Goal: Transaction & Acquisition: Register for event/course

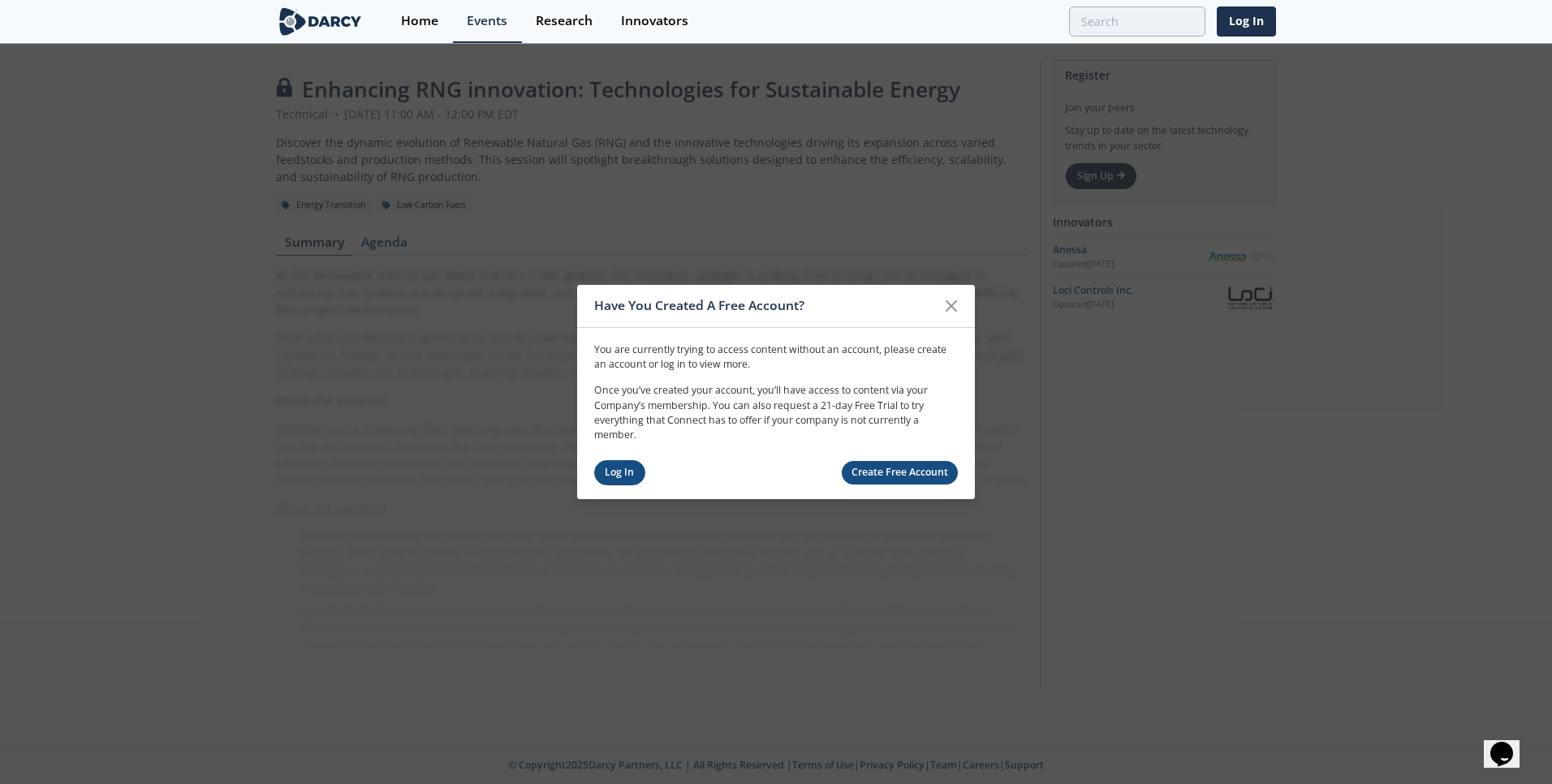
click at [620, 475] on link "Log In" at bounding box center [620, 472] width 51 height 25
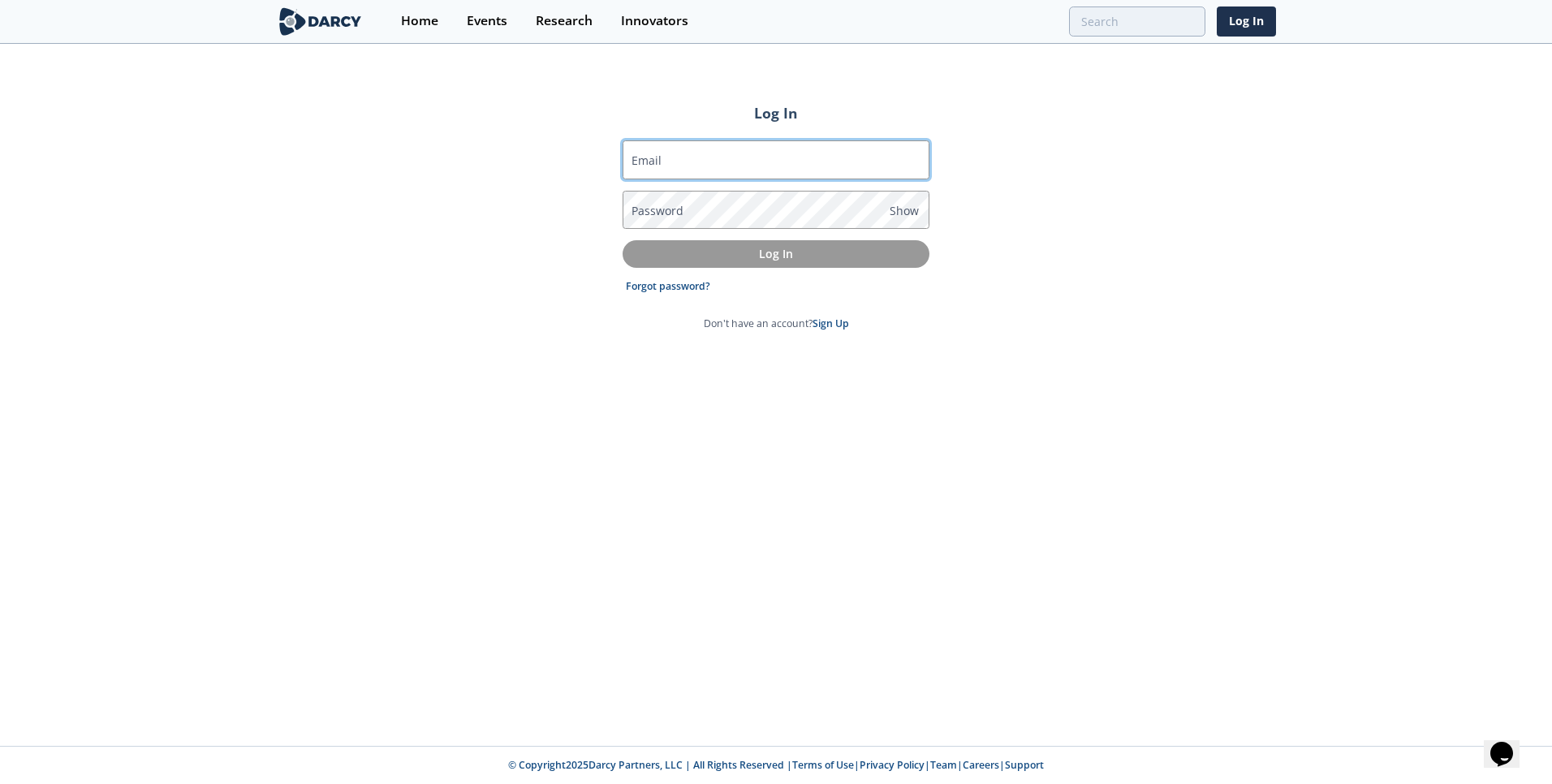
click at [844, 152] on input "Email" at bounding box center [776, 159] width 306 height 39
type input "[EMAIL_ADDRESS][DOMAIN_NAME]"
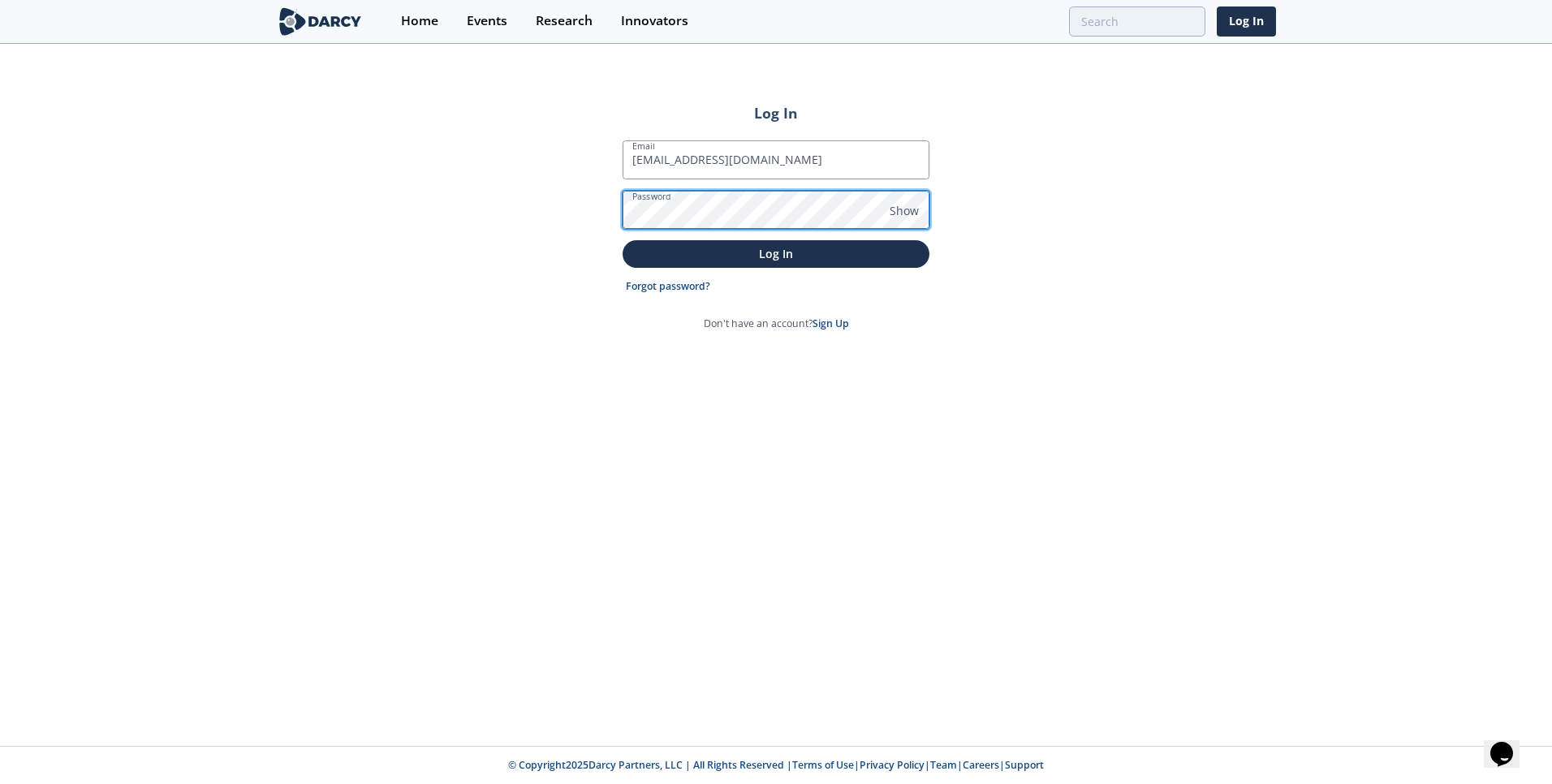
click at [622, 240] on button "Log In" at bounding box center [776, 253] width 306 height 27
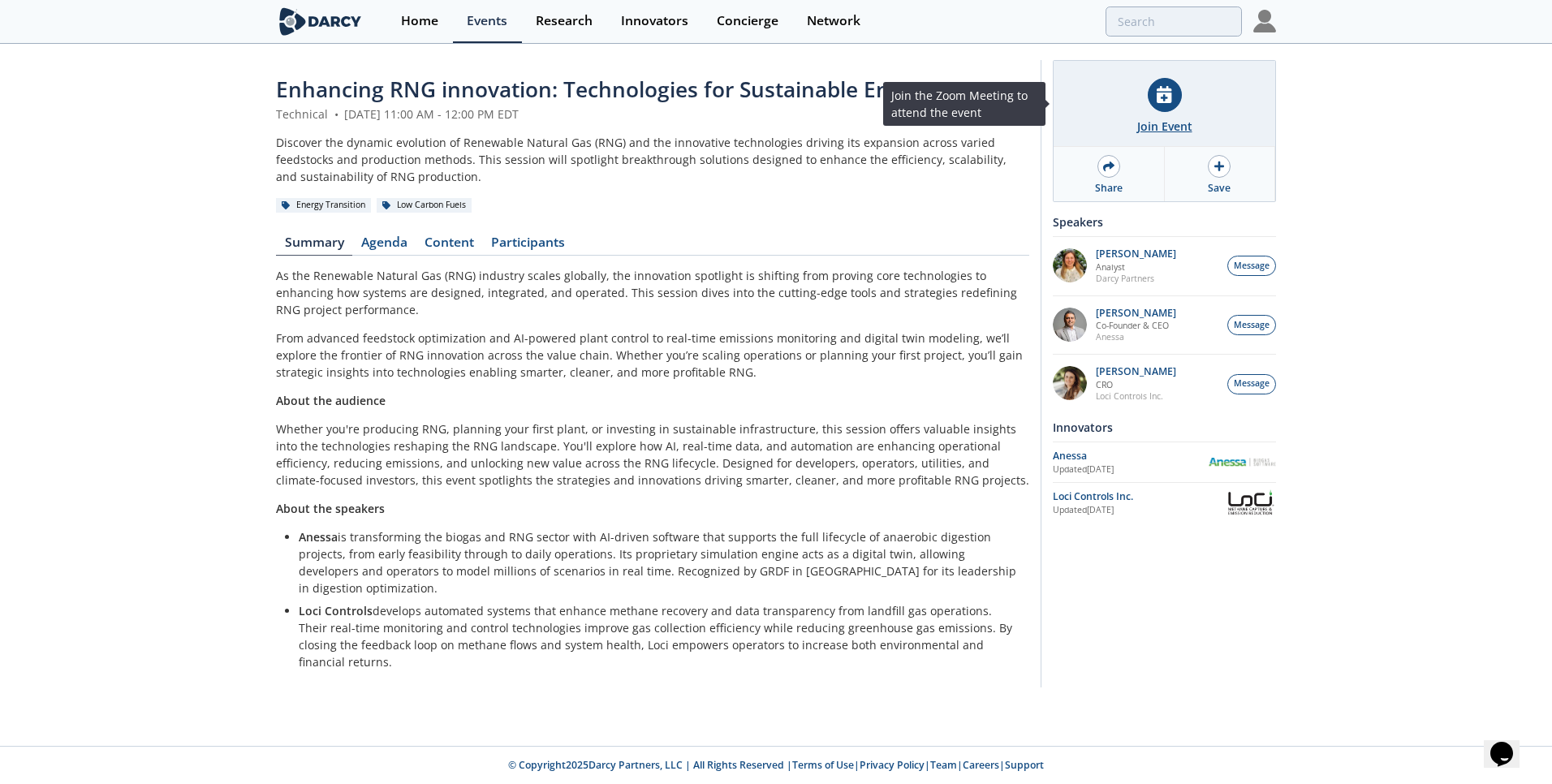
click at [1174, 116] on div "Join Event" at bounding box center [1164, 104] width 221 height 86
